Goal: Information Seeking & Learning: Learn about a topic

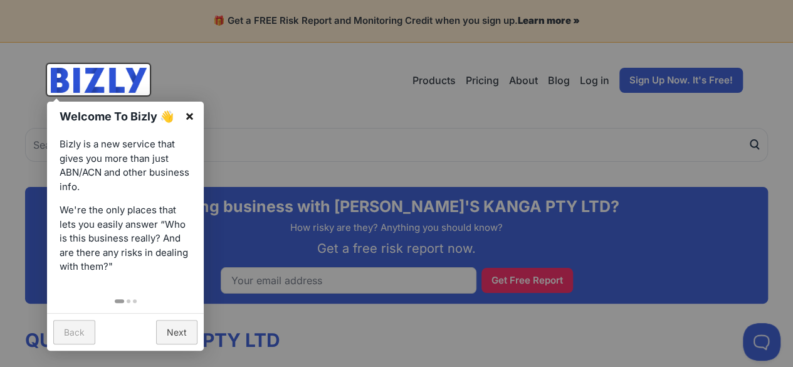
click at [191, 115] on link "×" at bounding box center [190, 116] width 28 height 28
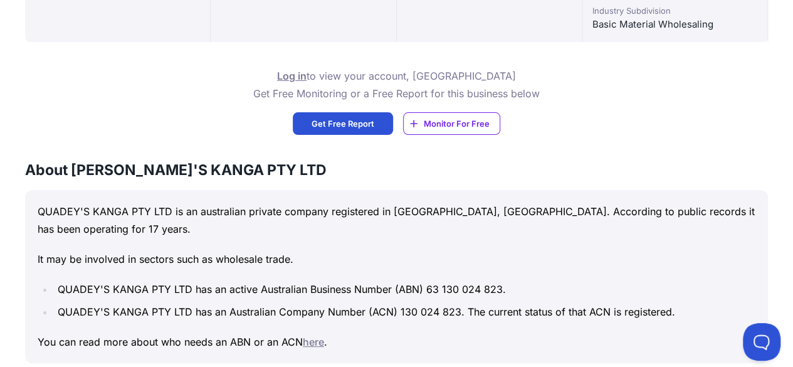
scroll to position [690, 0]
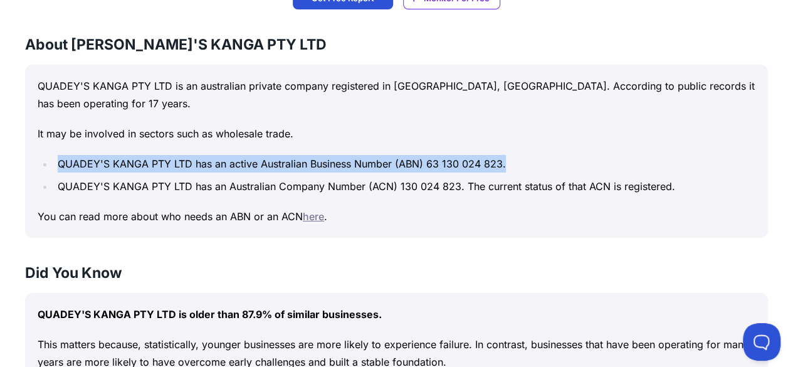
drag, startPoint x: 60, startPoint y: 160, endPoint x: 511, endPoint y: 164, distance: 451.4
click at [511, 164] on li "QUADEY'S KANGA PTY LTD has an active Australian Business Number (ABN) 63 130 02…" at bounding box center [405, 164] width 702 height 18
click at [162, 172] on ul "QUADEY'S KANGA PTY LTD has an active Australian Business Number (ABN) 63 130 02…" at bounding box center [397, 175] width 718 height 40
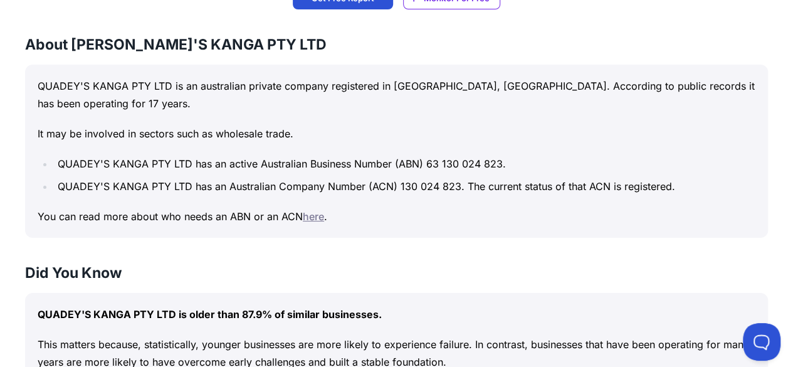
click at [59, 182] on li "QUADEY'S KANGA PTY LTD has an Australian Company Number (ACN) 130 024 823. The …" at bounding box center [405, 186] width 702 height 18
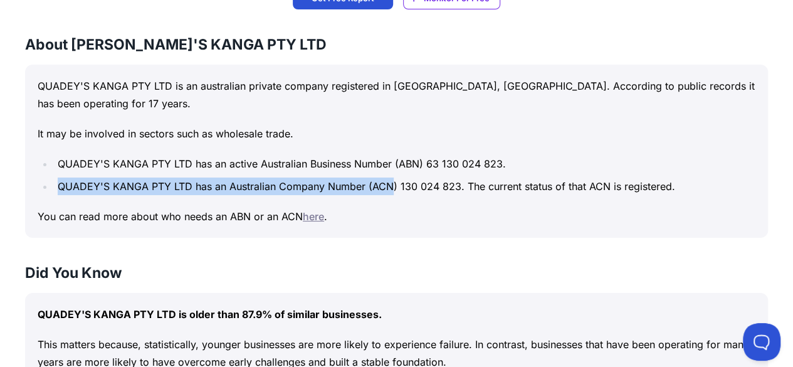
drag, startPoint x: 59, startPoint y: 182, endPoint x: 569, endPoint y: 188, distance: 509.7
click at [542, 188] on li "QUADEY'S KANGA PTY LTD has an Australian Company Number (ACN) 130 024 823. The …" at bounding box center [405, 186] width 702 height 18
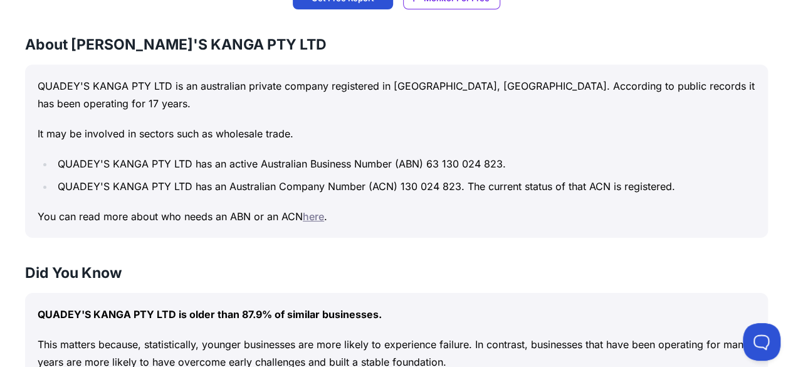
click at [643, 182] on li "QUADEY'S KANGA PTY LTD has an Australian Company Number (ACN) 130 024 823. The …" at bounding box center [405, 186] width 702 height 18
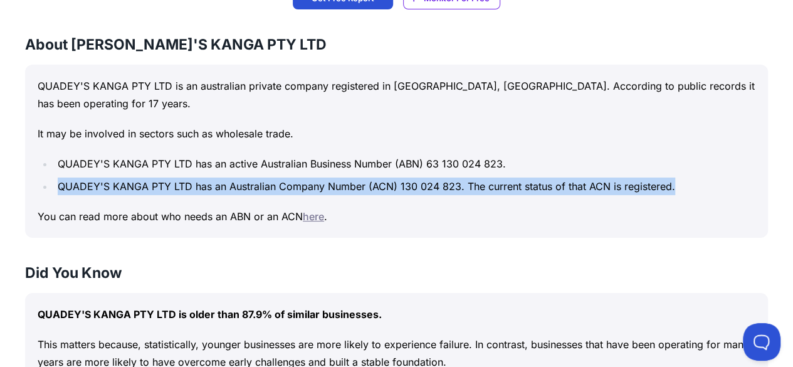
drag, startPoint x: 60, startPoint y: 186, endPoint x: 676, endPoint y: 185, distance: 615.6
click at [676, 185] on li "QUADEY'S KANGA PTY LTD has an Australian Company Number (ACN) 130 024 823. The …" at bounding box center [405, 186] width 702 height 18
click at [432, 196] on div "QUADEY'S KANGA PTY LTD is an australian private company registered in [GEOGRAPH…" at bounding box center [396, 151] width 743 height 173
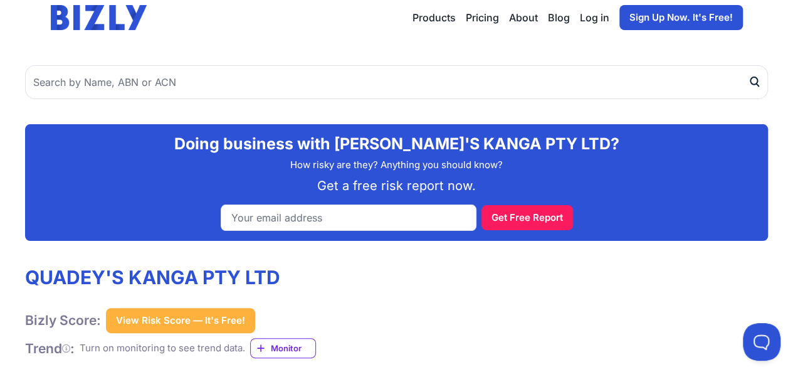
scroll to position [0, 0]
